Goal: Check status: Check status

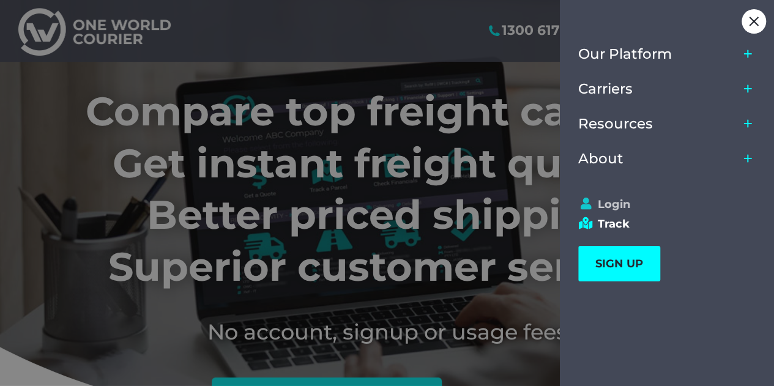
click at [612, 201] on link "Login" at bounding box center [661, 204] width 166 height 13
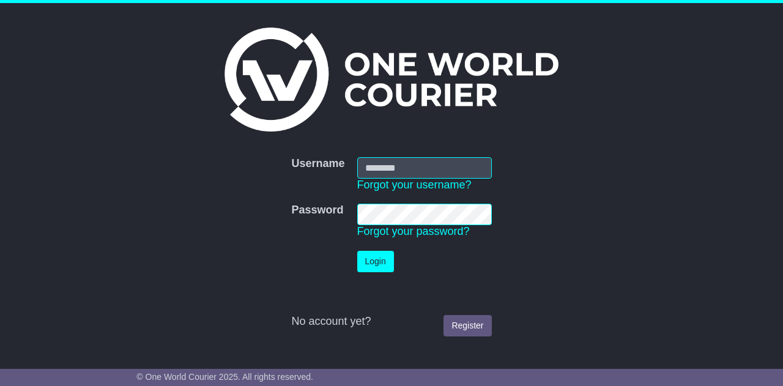
type input "**********"
click at [385, 263] on button "Login" at bounding box center [375, 261] width 37 height 21
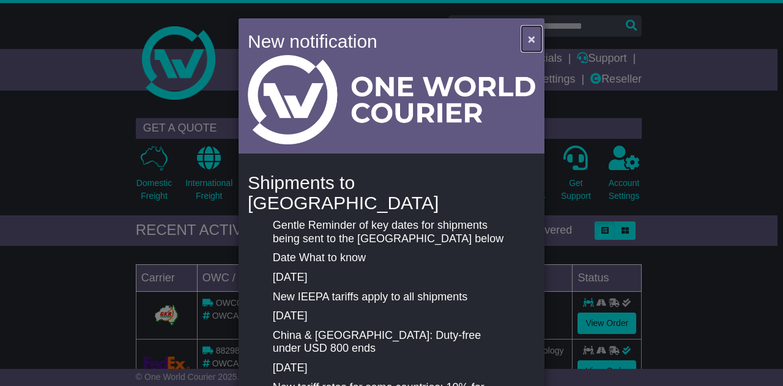
click at [529, 36] on span "×" at bounding box center [531, 39] width 7 height 14
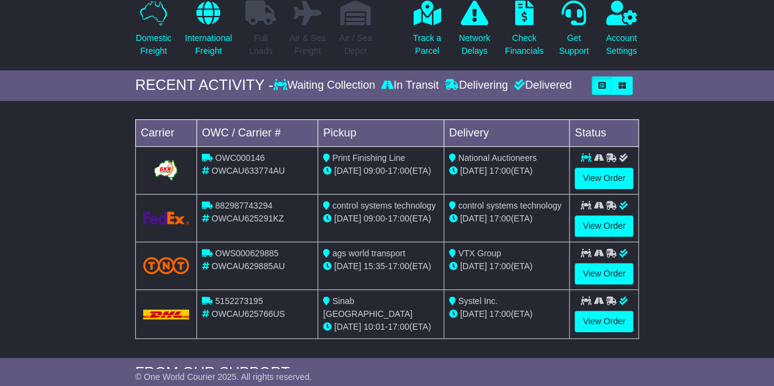
scroll to position [147, 0]
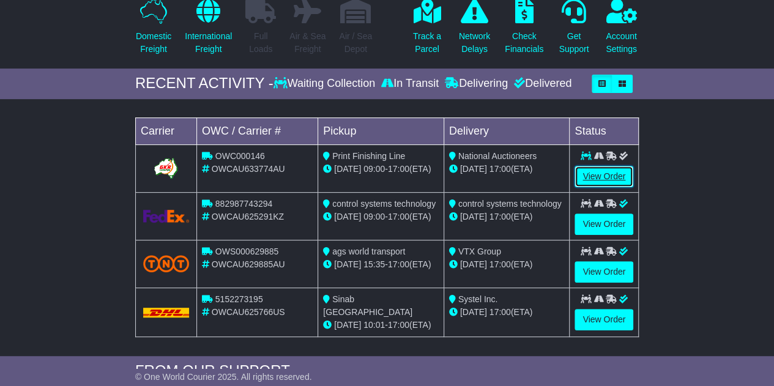
click at [602, 173] on link "View Order" at bounding box center [604, 176] width 59 height 21
